Goal: Task Accomplishment & Management: Manage account settings

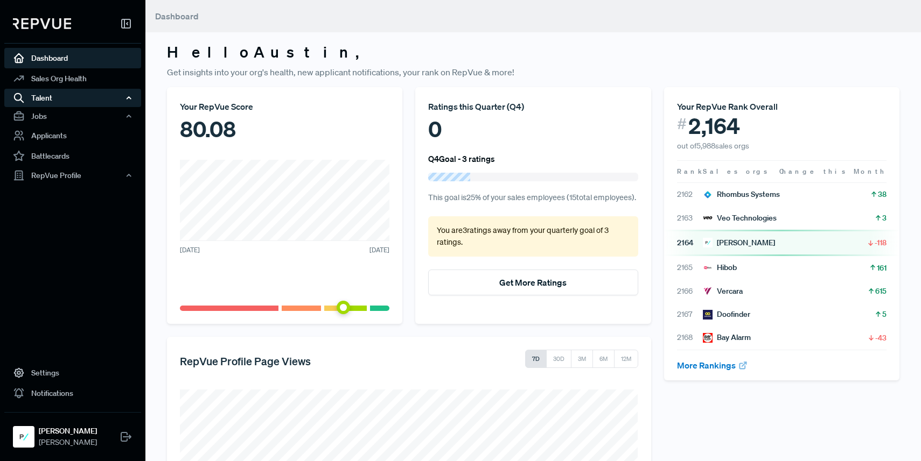
click at [75, 98] on div "Talent" at bounding box center [72, 98] width 137 height 18
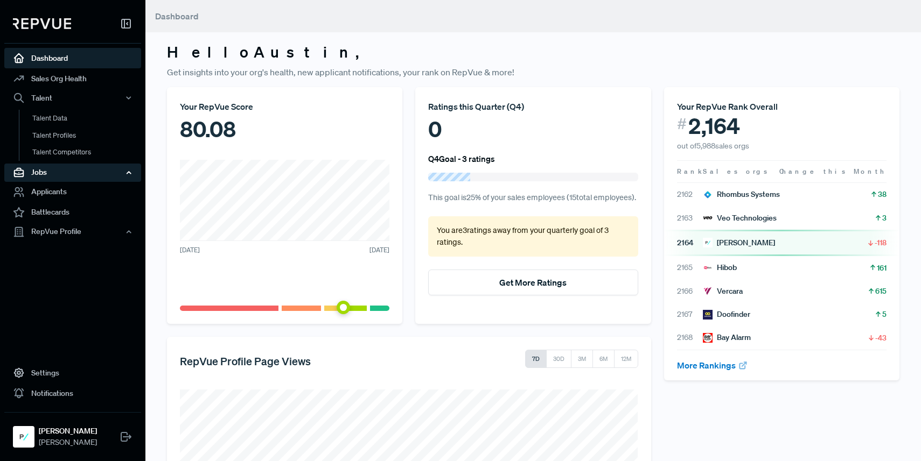
click at [78, 173] on div "Jobs" at bounding box center [72, 173] width 137 height 18
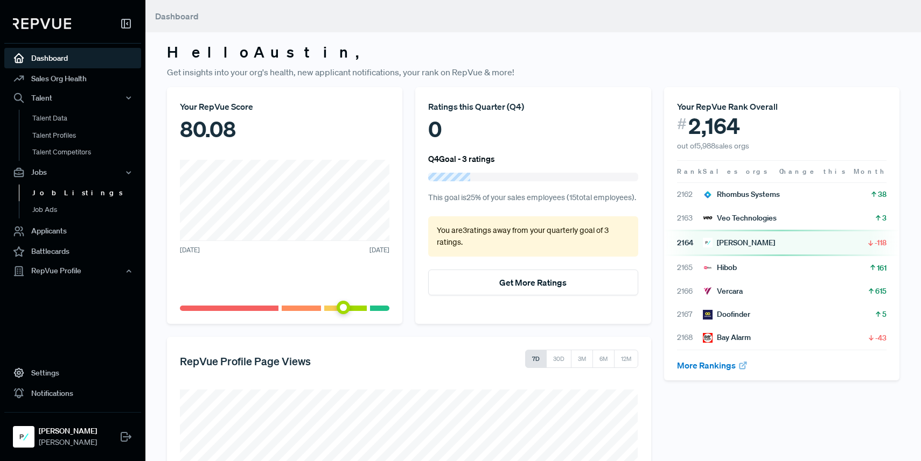
click at [72, 195] on link "Job Listings" at bounding box center [87, 193] width 137 height 17
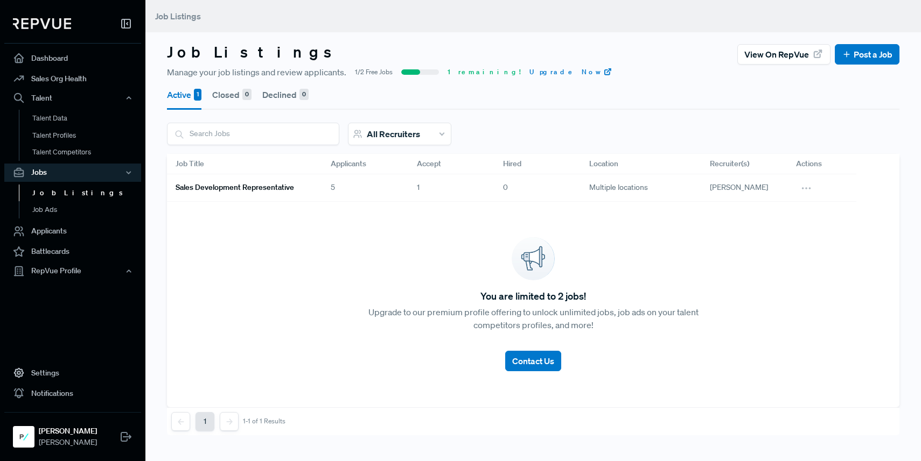
drag, startPoint x: 341, startPoint y: 184, endPoint x: 297, endPoint y: 191, distance: 45.2
click at [341, 184] on div "5" at bounding box center [365, 187] width 86 height 27
click at [272, 190] on h6 "Sales Development Representative" at bounding box center [235, 187] width 118 height 9
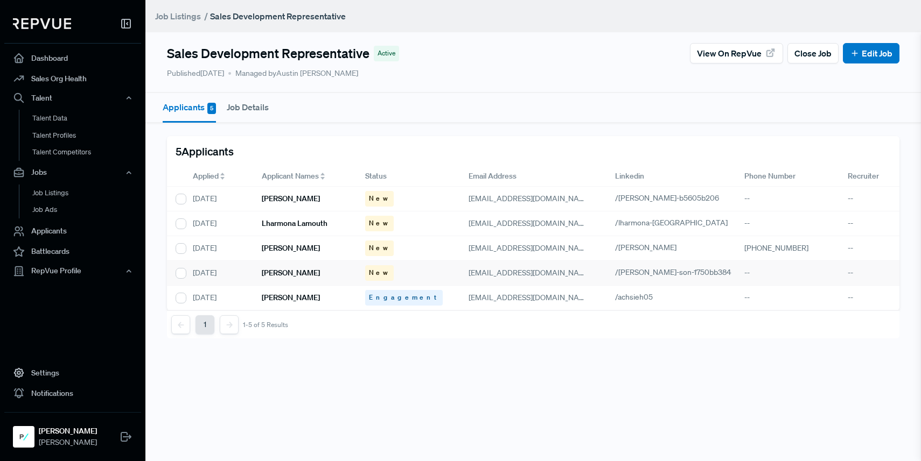
scroll to position [0, 1]
drag, startPoint x: 333, startPoint y: 225, endPoint x: 252, endPoint y: 228, distance: 80.8
click at [252, 228] on div "[DATE] Lharmona Lamouth New [EMAIL_ADDRESS][DOMAIN_NAME] /lharmona-lamouth -- --" at bounding box center [533, 224] width 732 height 25
copy div "Lharmona Lamouth"
click at [301, 221] on h6 "Lharmona Lamouth" at bounding box center [295, 223] width 66 height 9
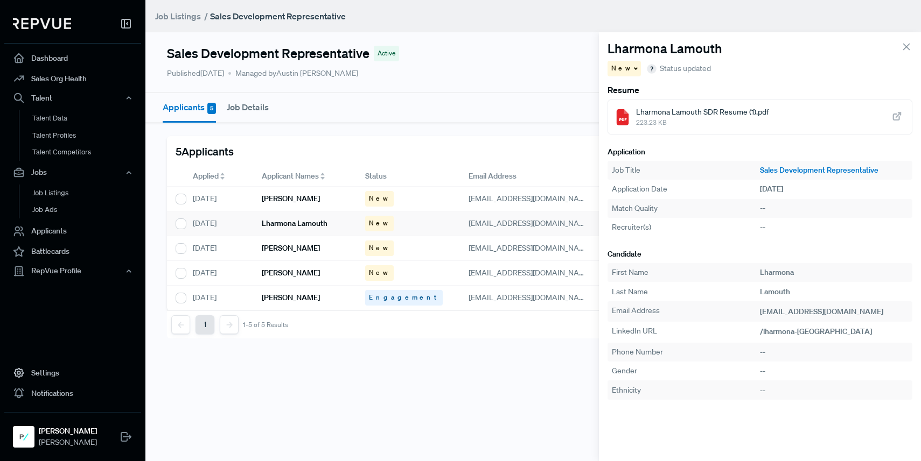
click at [823, 127] on div "Lharmona Lamouth SDR Resume (1).pdf 223.23 KB" at bounding box center [759, 117] width 305 height 35
click at [301, 194] on h6 "[PERSON_NAME]" at bounding box center [291, 198] width 58 height 9
click at [896, 117] on icon at bounding box center [897, 117] width 12 height 12
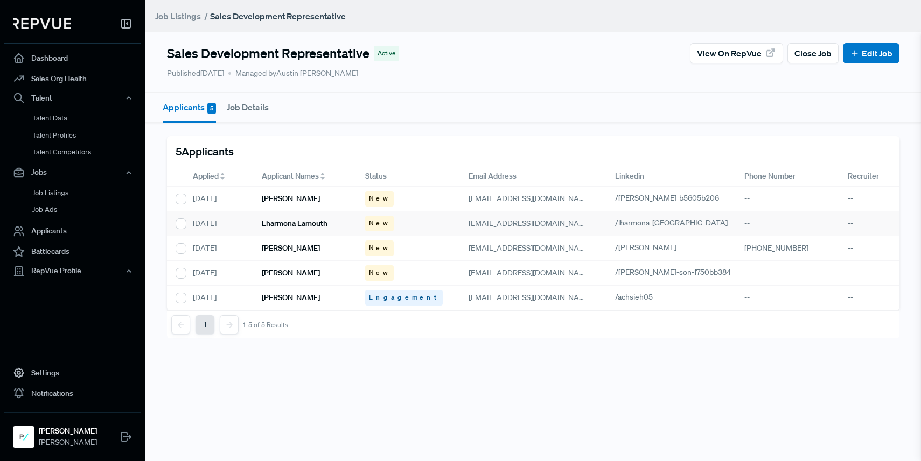
click at [309, 218] on div "Lharmona Lamouth" at bounding box center [304, 224] width 103 height 25
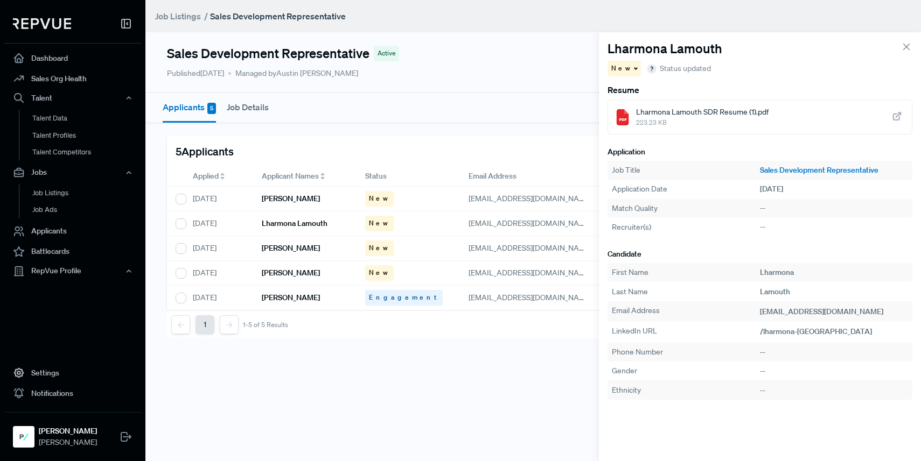
click at [683, 69] on span "Status updated" at bounding box center [685, 68] width 51 height 11
drag, startPoint x: 265, startPoint y: 271, endPoint x: 295, endPoint y: 264, distance: 31.0
click at [265, 271] on h6 "[PERSON_NAME]" at bounding box center [291, 273] width 58 height 9
click at [632, 67] on span at bounding box center [634, 68] width 5 height 2
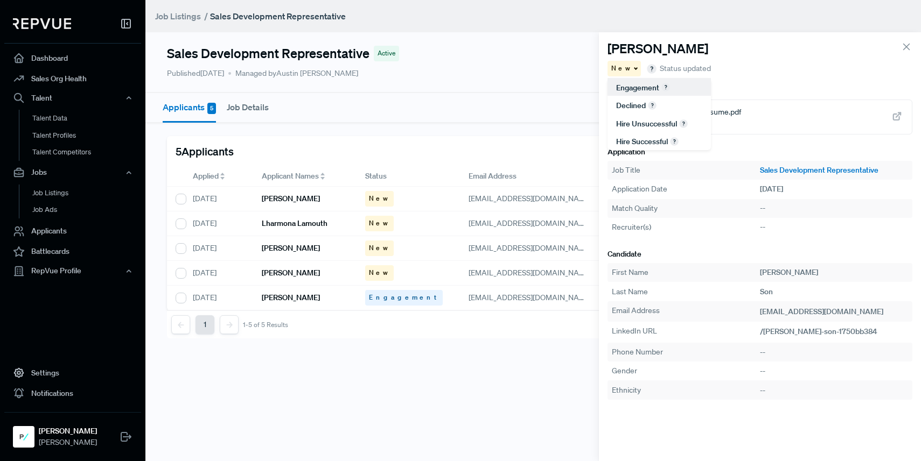
click at [626, 85] on span "Engagement" at bounding box center [637, 88] width 43 height 10
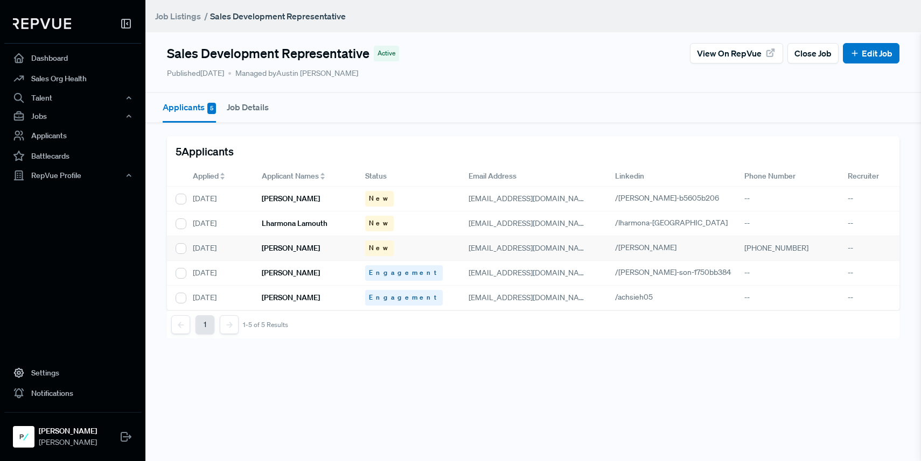
click at [305, 251] on h6 "[PERSON_NAME]" at bounding box center [291, 248] width 58 height 9
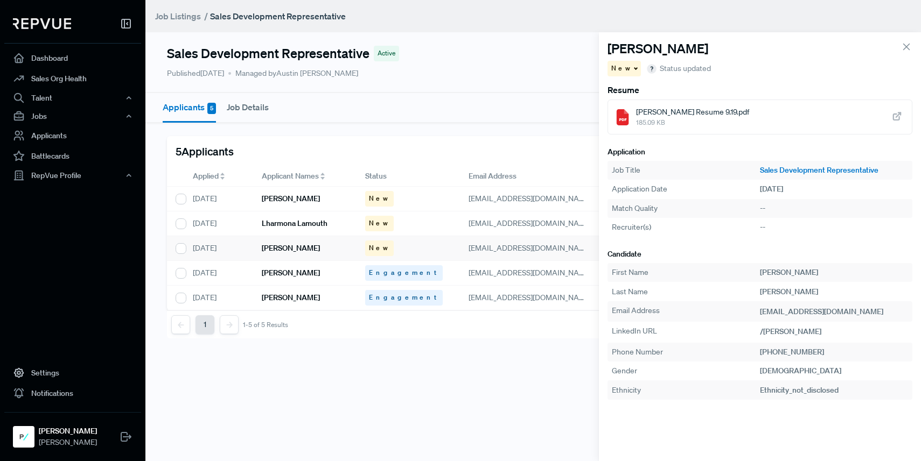
click at [622, 69] on span "New" at bounding box center [621, 69] width 21 height 10
click at [633, 92] on span "Engagement" at bounding box center [637, 88] width 43 height 10
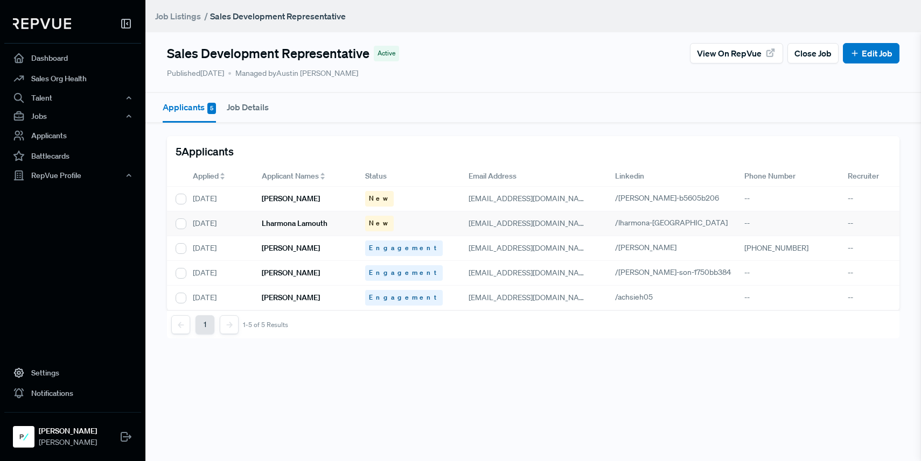
click at [302, 226] on h6 "Lharmona Lamouth" at bounding box center [295, 223] width 66 height 9
